Goal: Navigation & Orientation: Find specific page/section

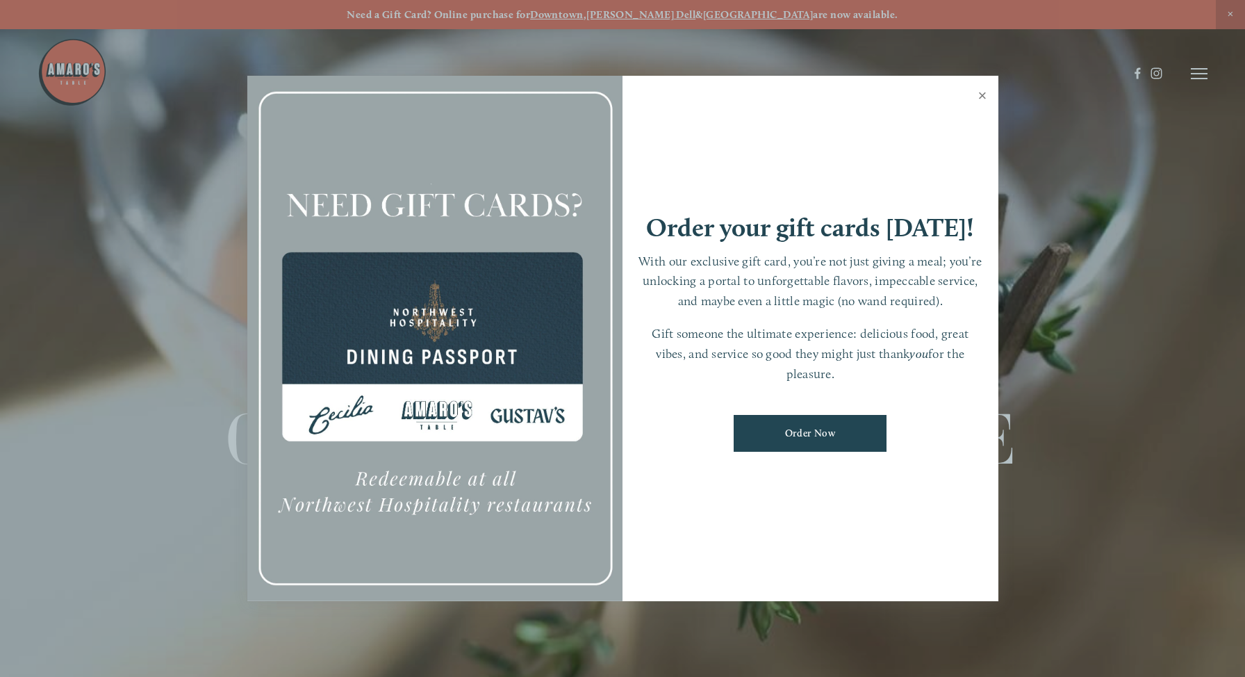
click at [986, 97] on link "Close" at bounding box center [982, 97] width 27 height 39
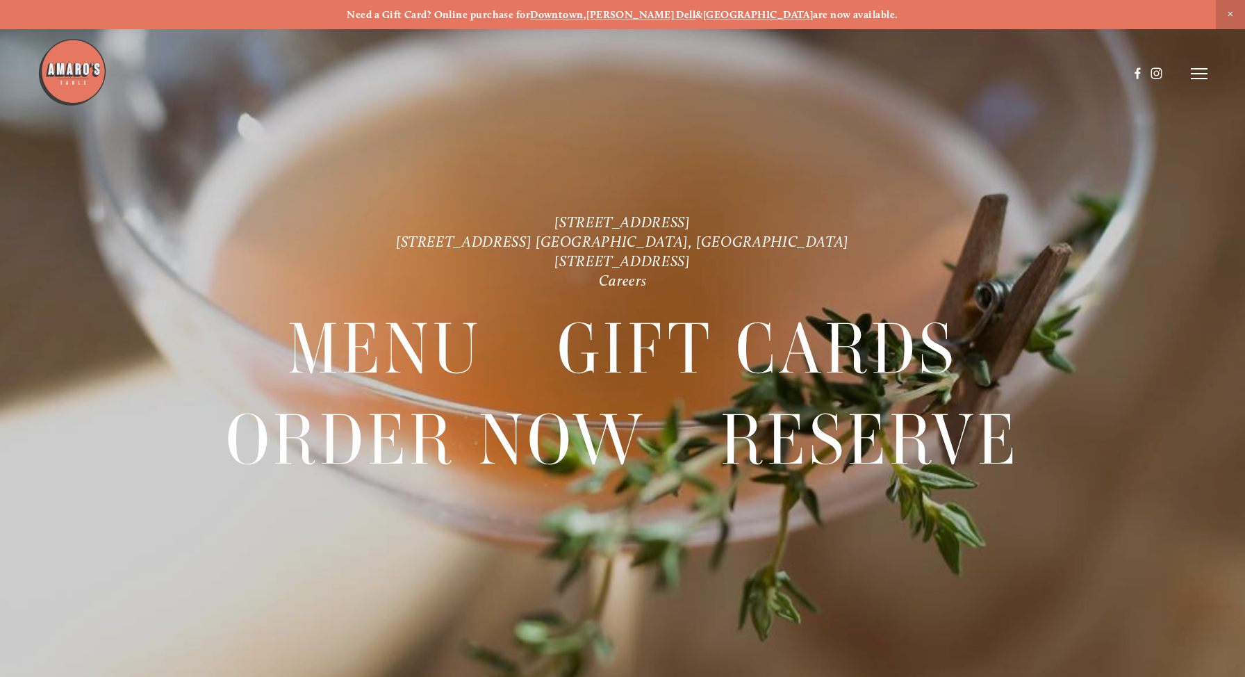
scroll to position [29, 0]
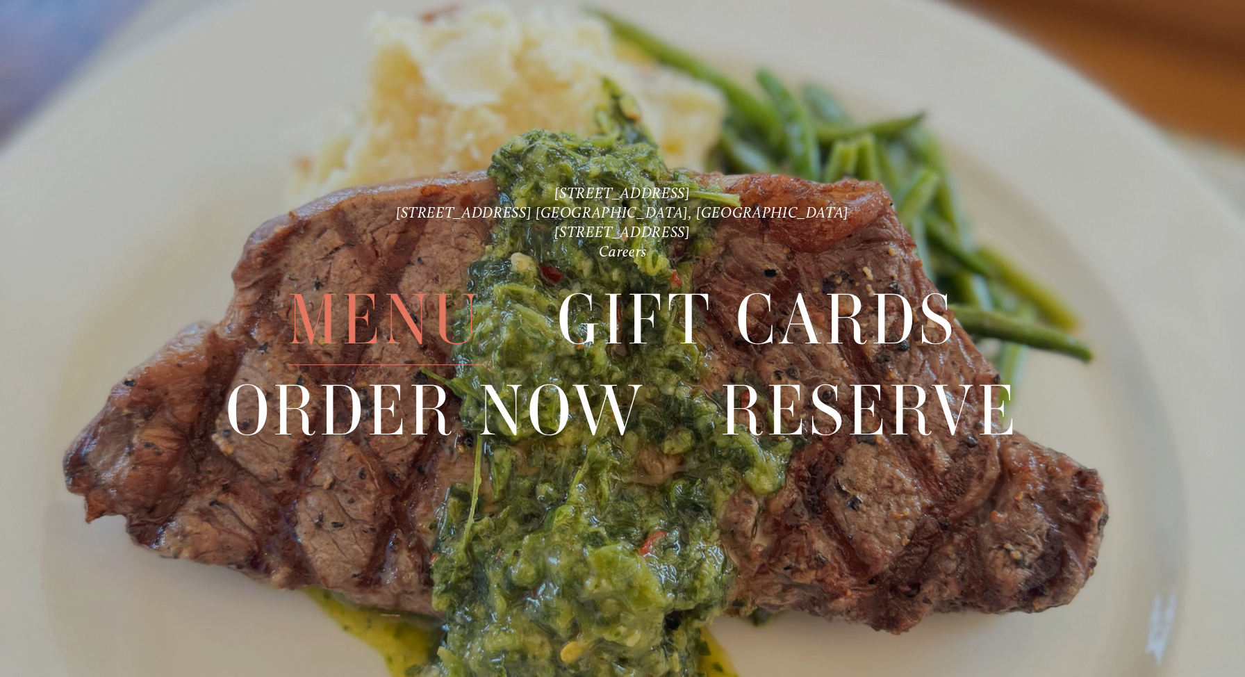
click at [402, 331] on span "Menu" at bounding box center [385, 320] width 195 height 90
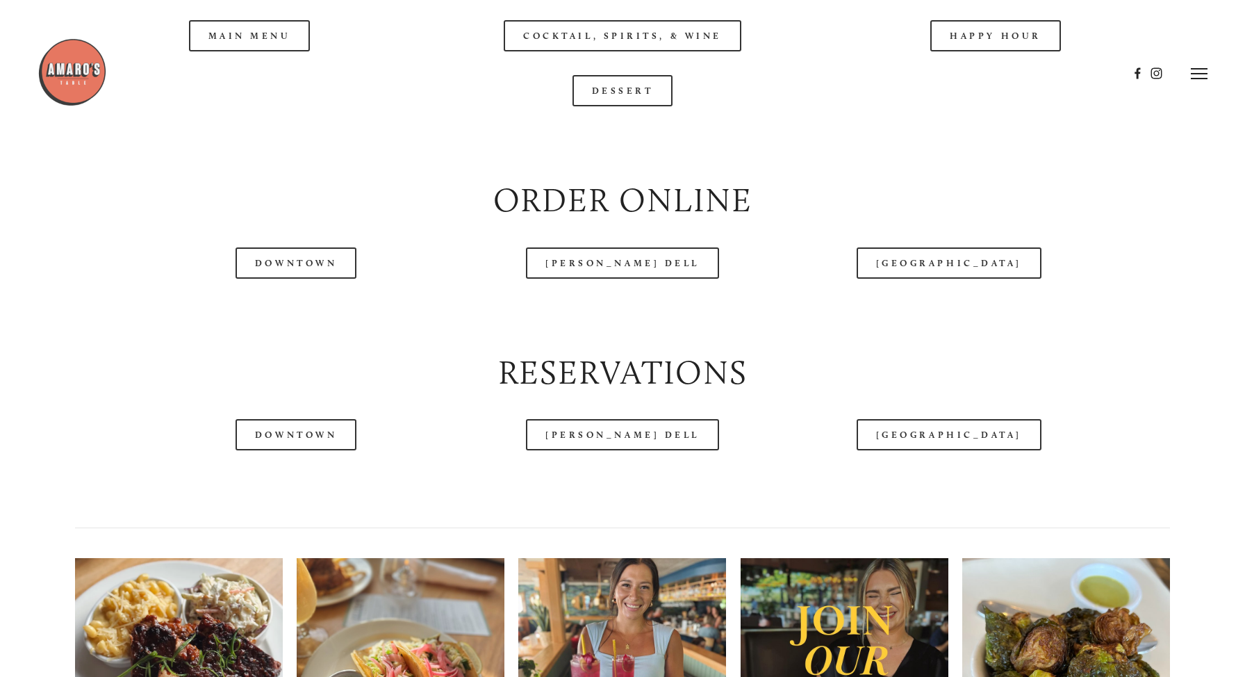
scroll to position [1667, 0]
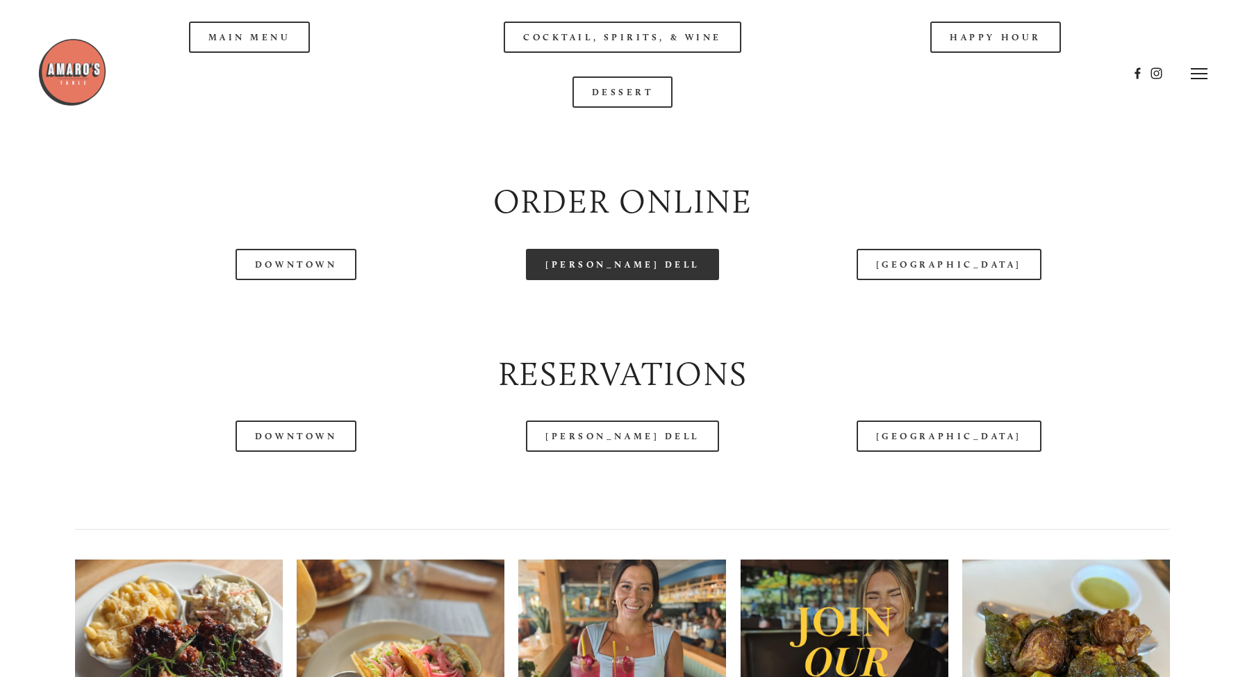
click at [676, 280] on link "[PERSON_NAME] Dell" at bounding box center [622, 264] width 193 height 31
